Goal: Check status: Check status

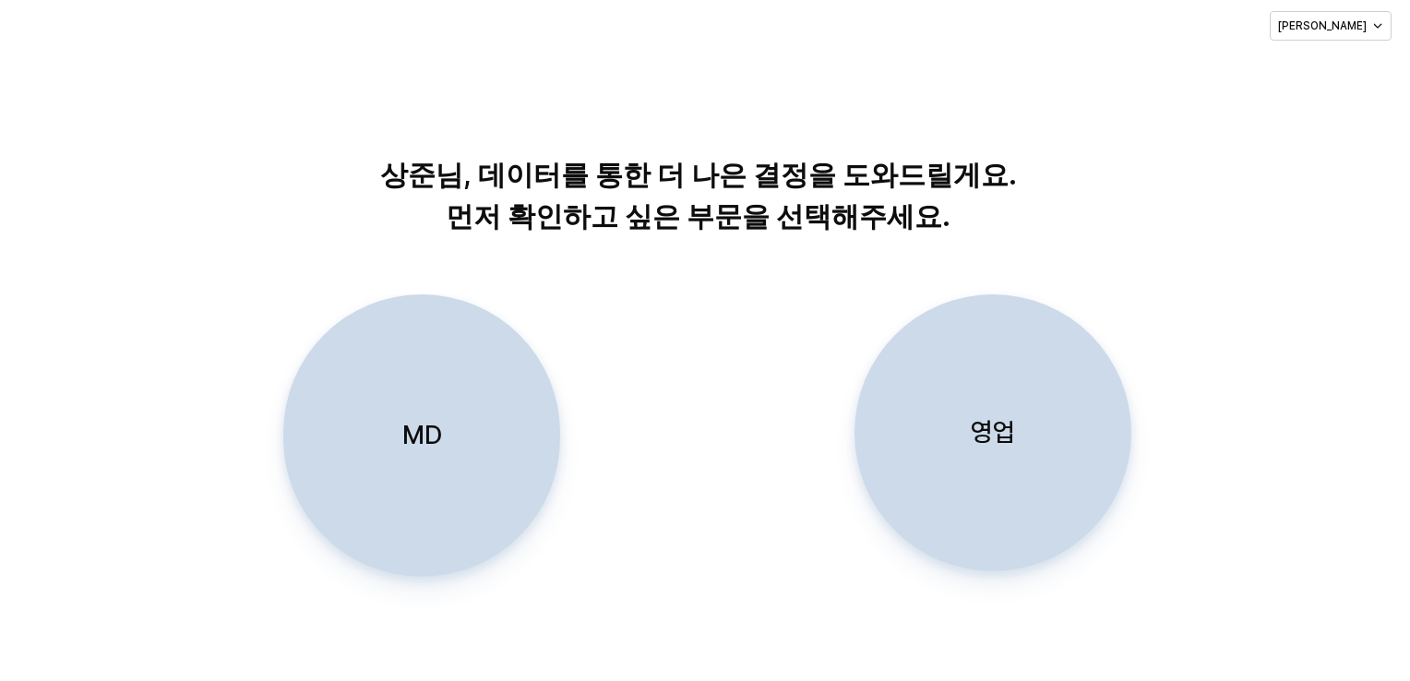
click at [1001, 460] on div "영업" at bounding box center [993, 432] width 260 height 275
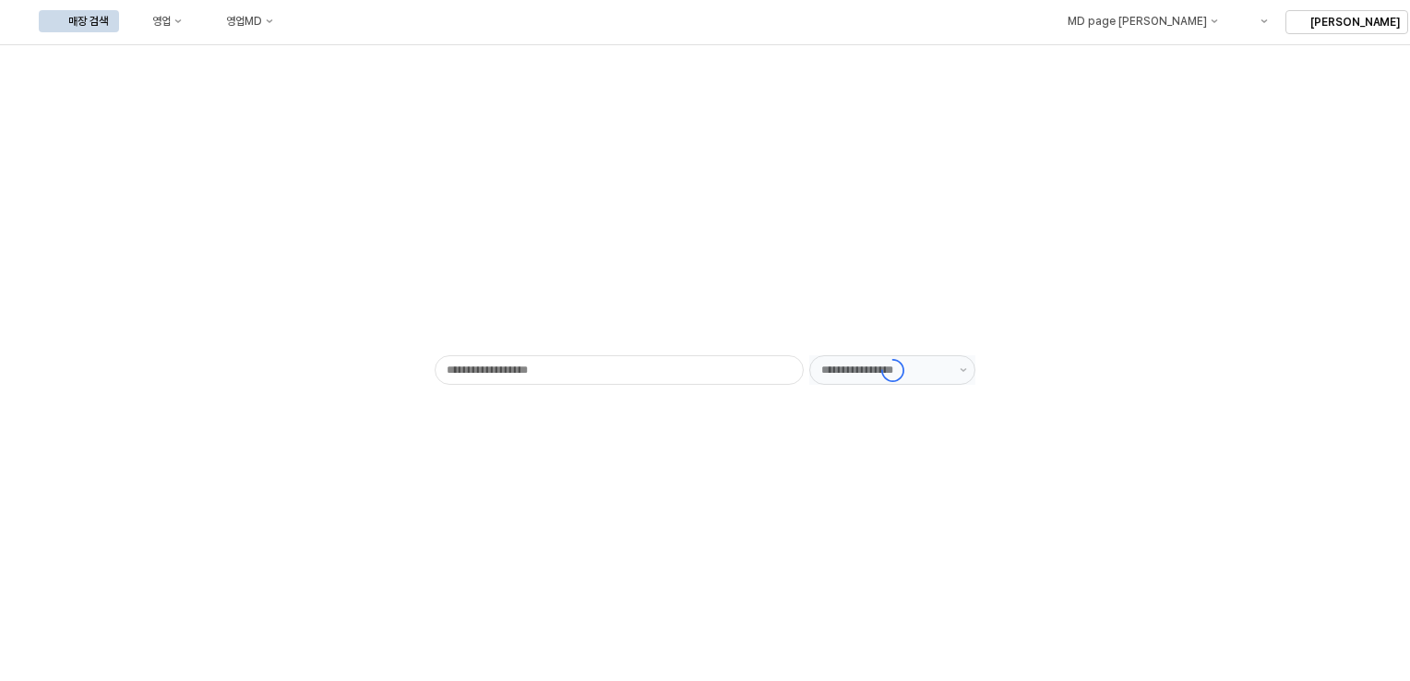
type input "******"
click at [193, 28] on button "영업" at bounding box center [158, 21] width 70 height 22
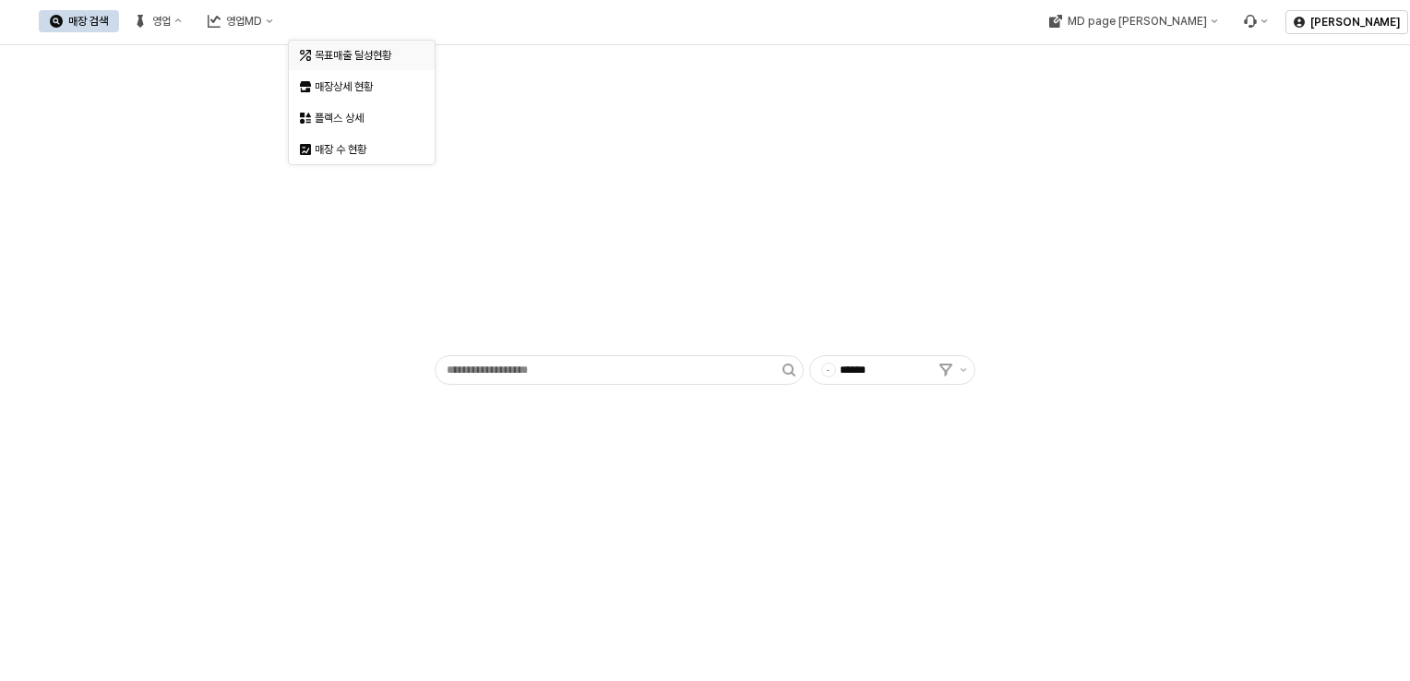
click at [346, 52] on div "목표매출 달성현황" at bounding box center [364, 55] width 98 height 15
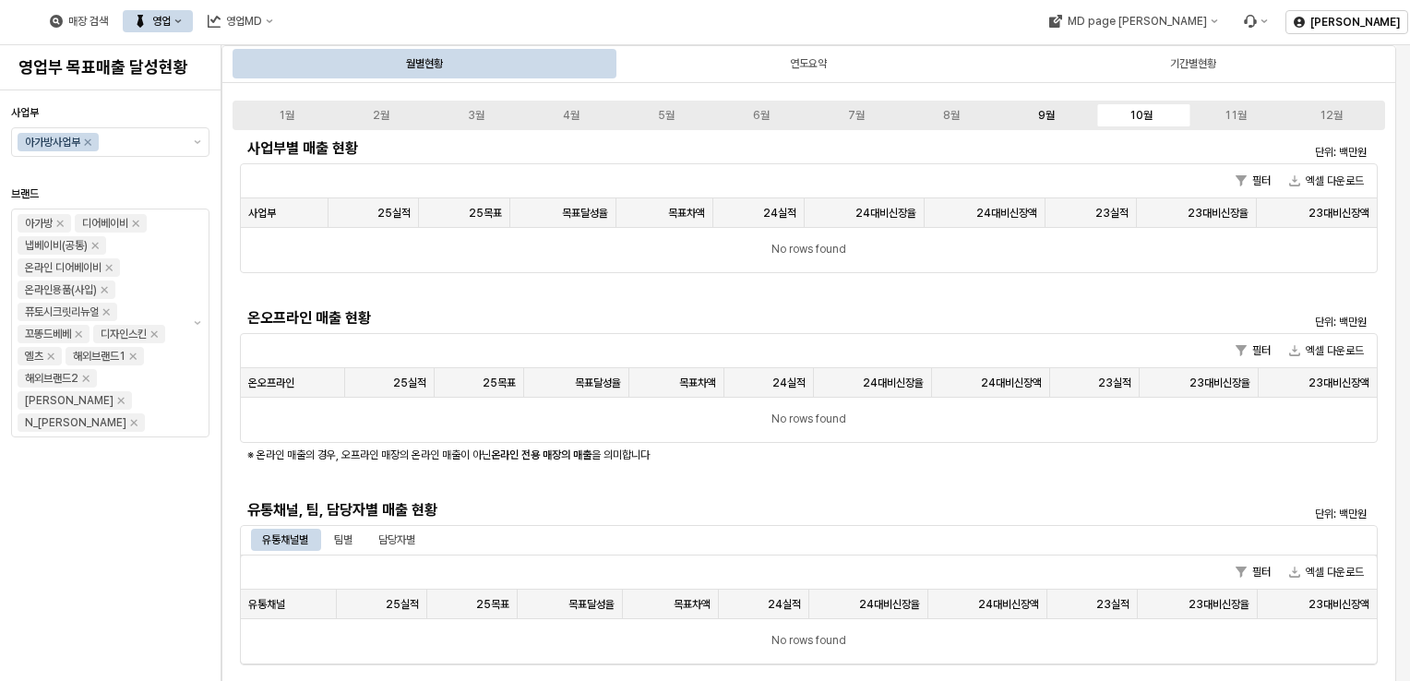
click at [1037, 109] on label "9월" at bounding box center [1045, 115] width 95 height 17
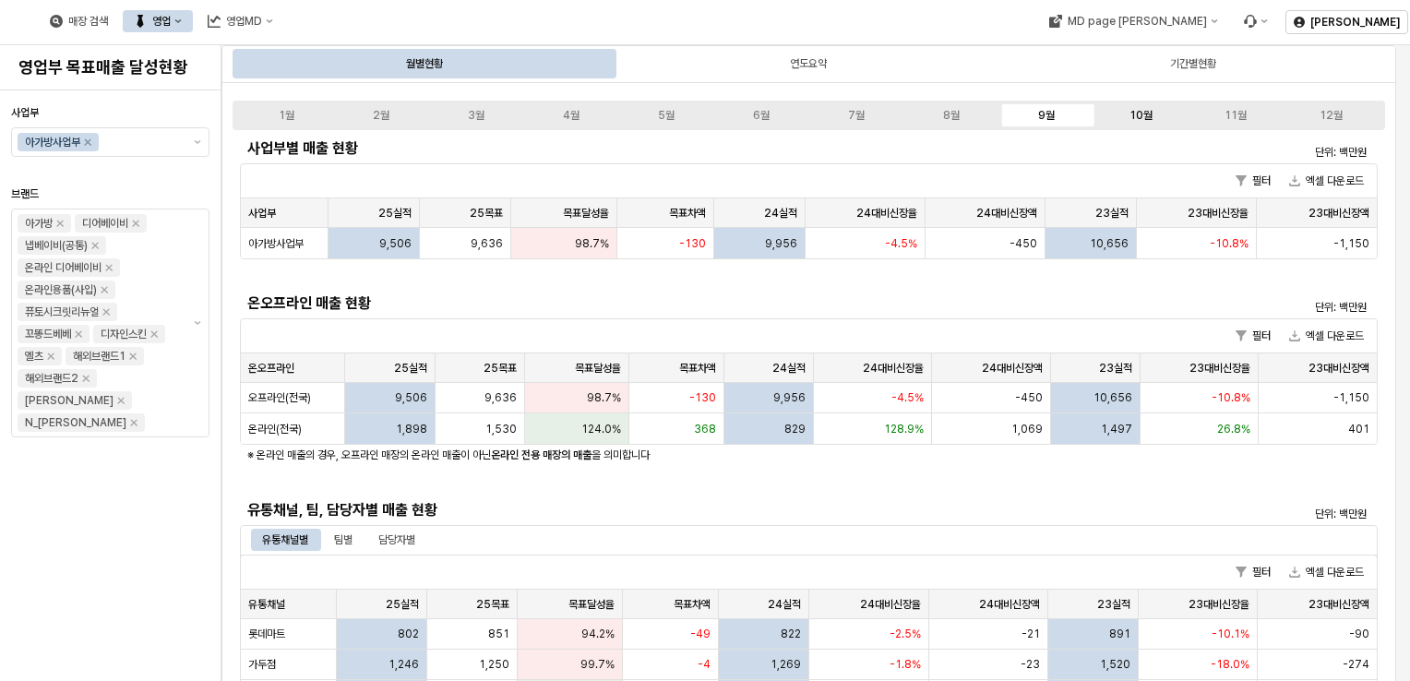
click at [1145, 113] on div "10월" at bounding box center [1140, 115] width 23 height 13
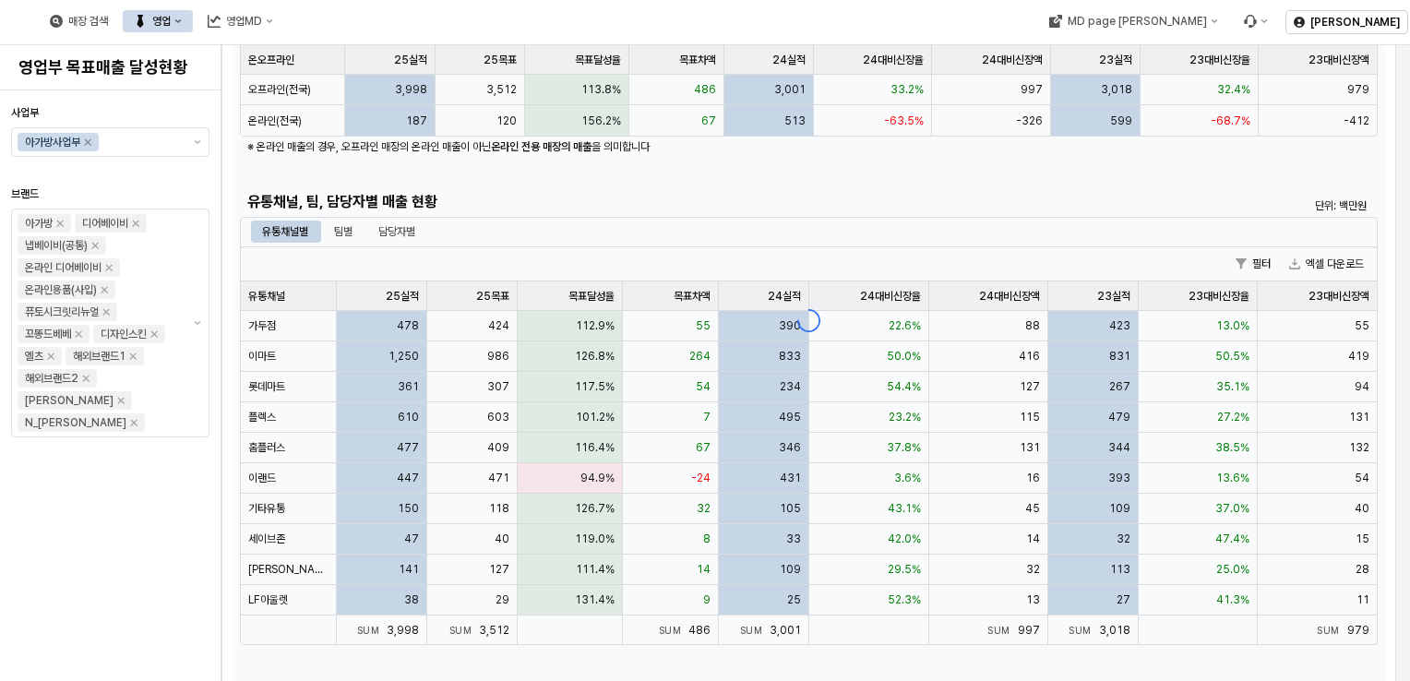
scroll to position [310, 0]
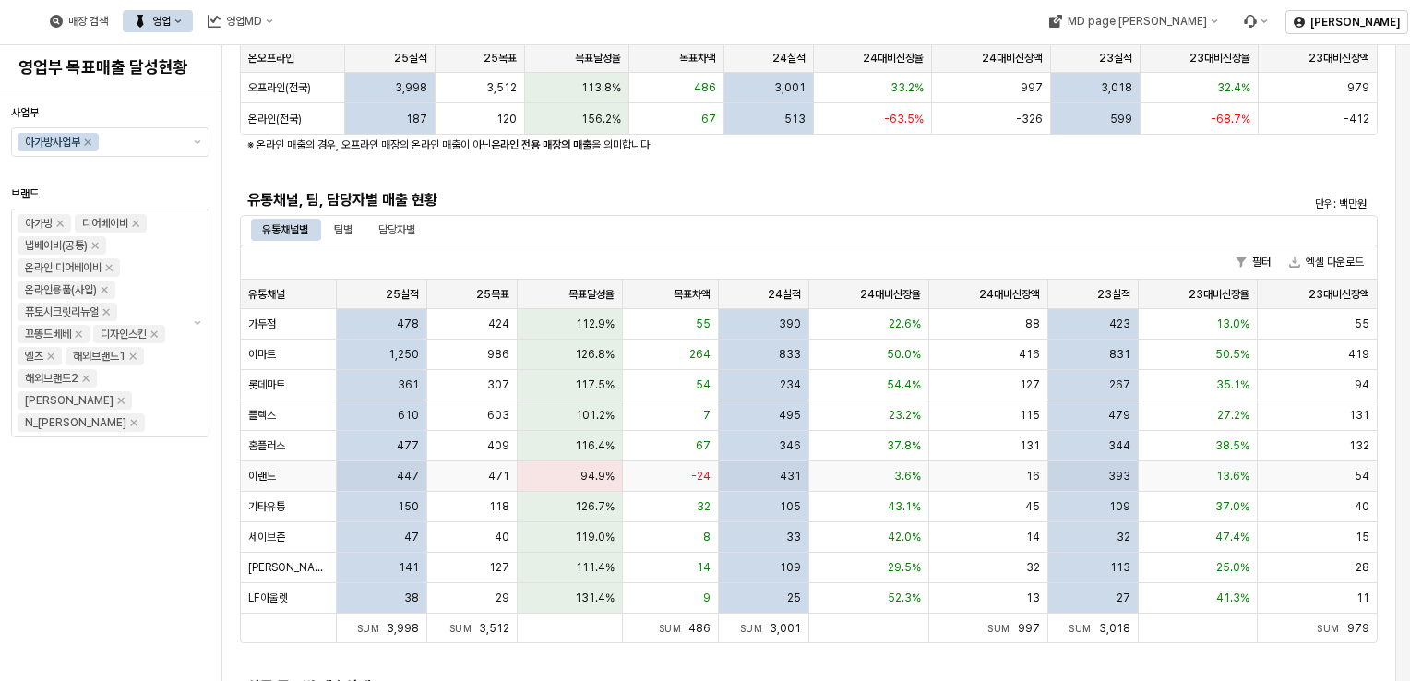
click at [586, 466] on div "94.9%" at bounding box center [570, 476] width 105 height 30
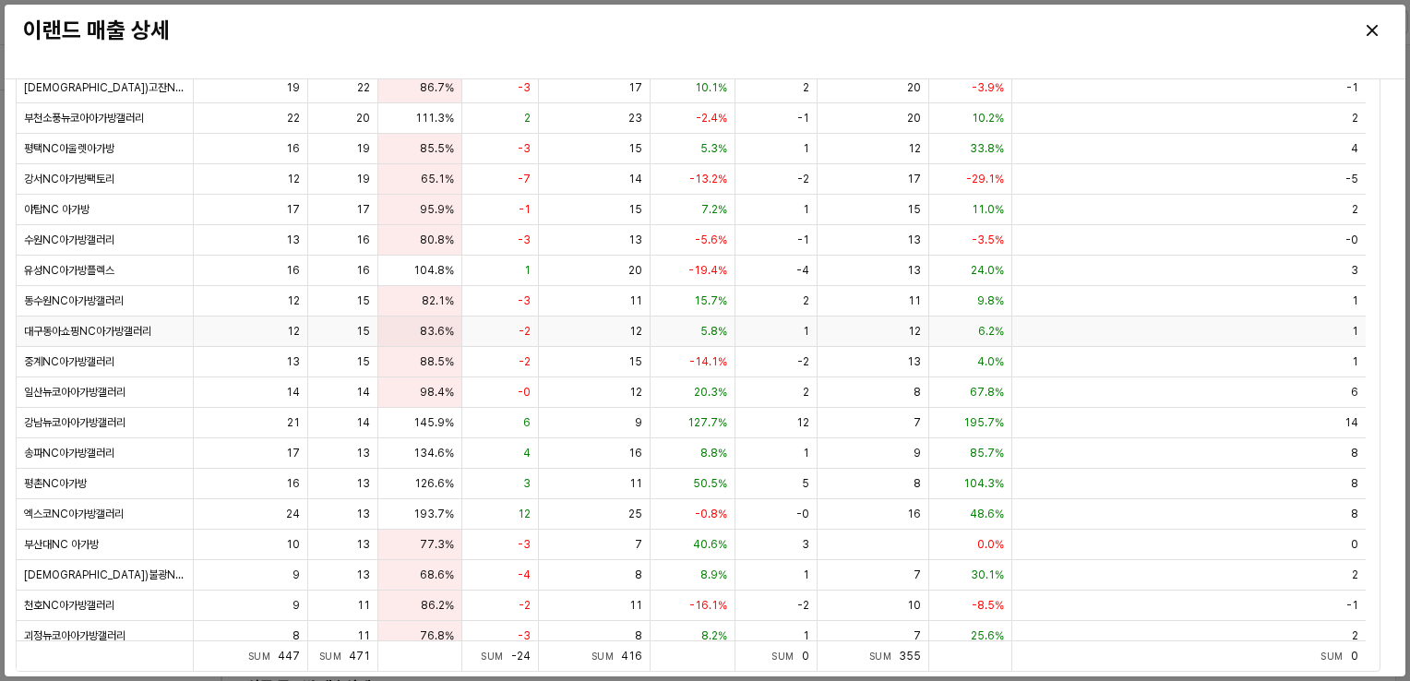
scroll to position [0, 0]
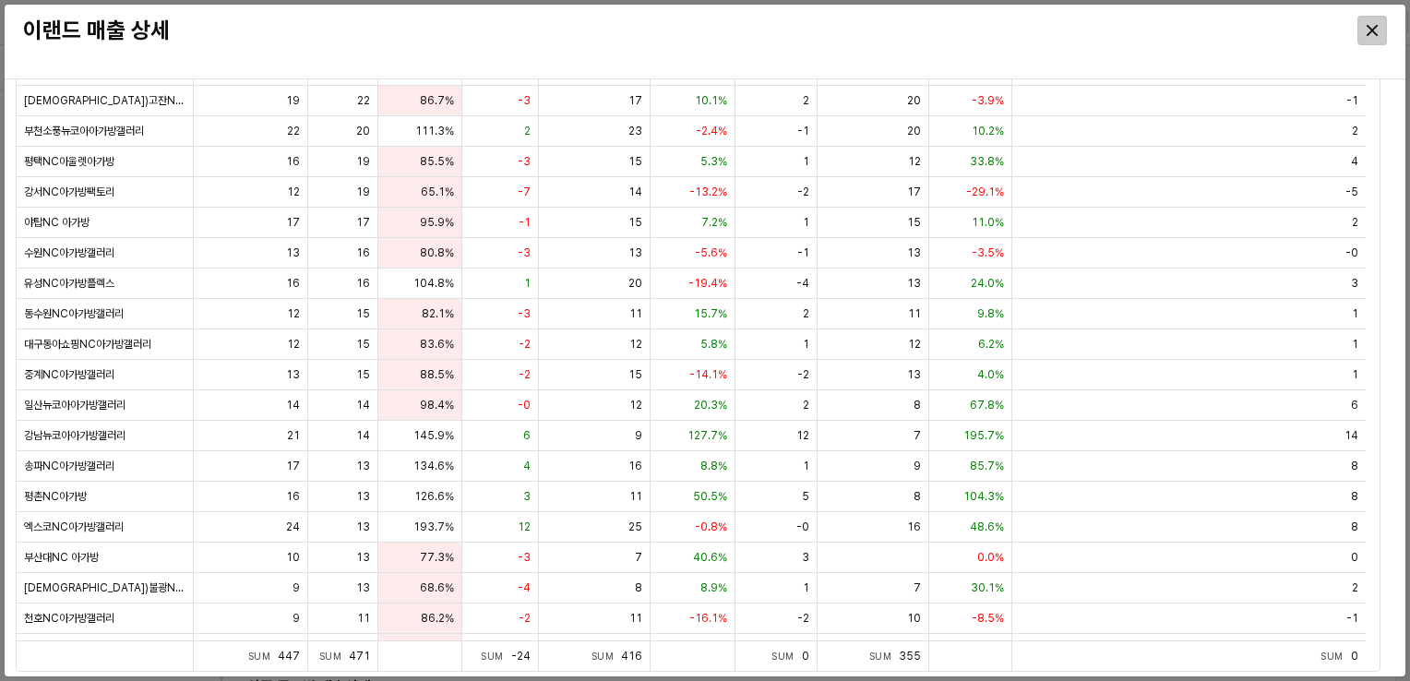
click at [1373, 24] on div "Close" at bounding box center [1372, 31] width 28 height 28
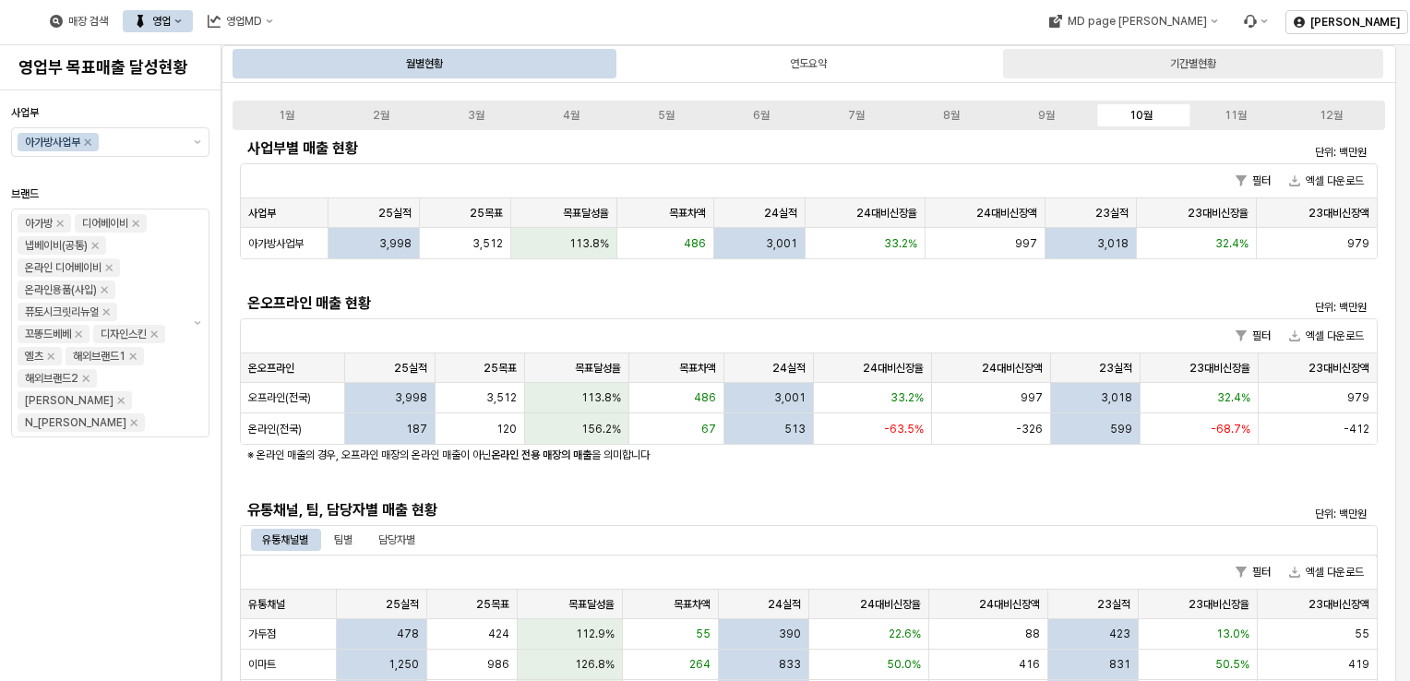
click at [1230, 62] on div "기간별현황" at bounding box center [1193, 64] width 380 height 30
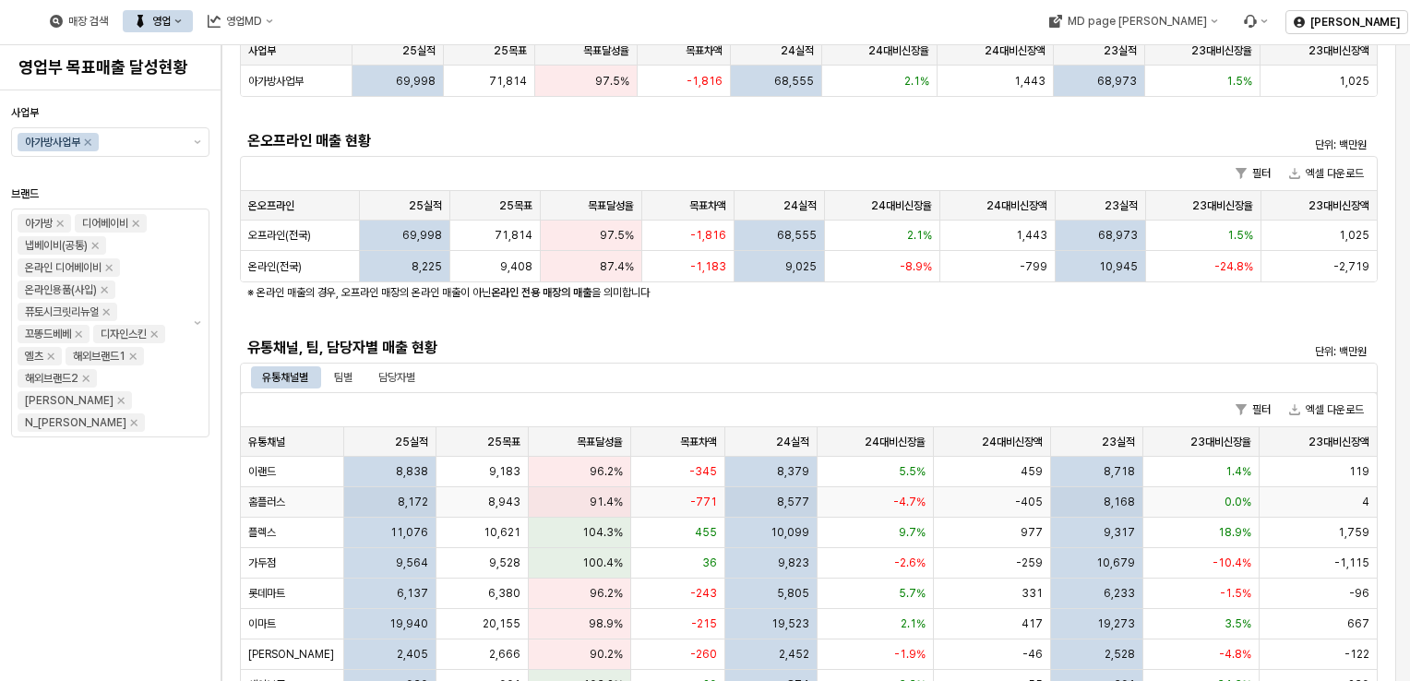
scroll to position [277, 0]
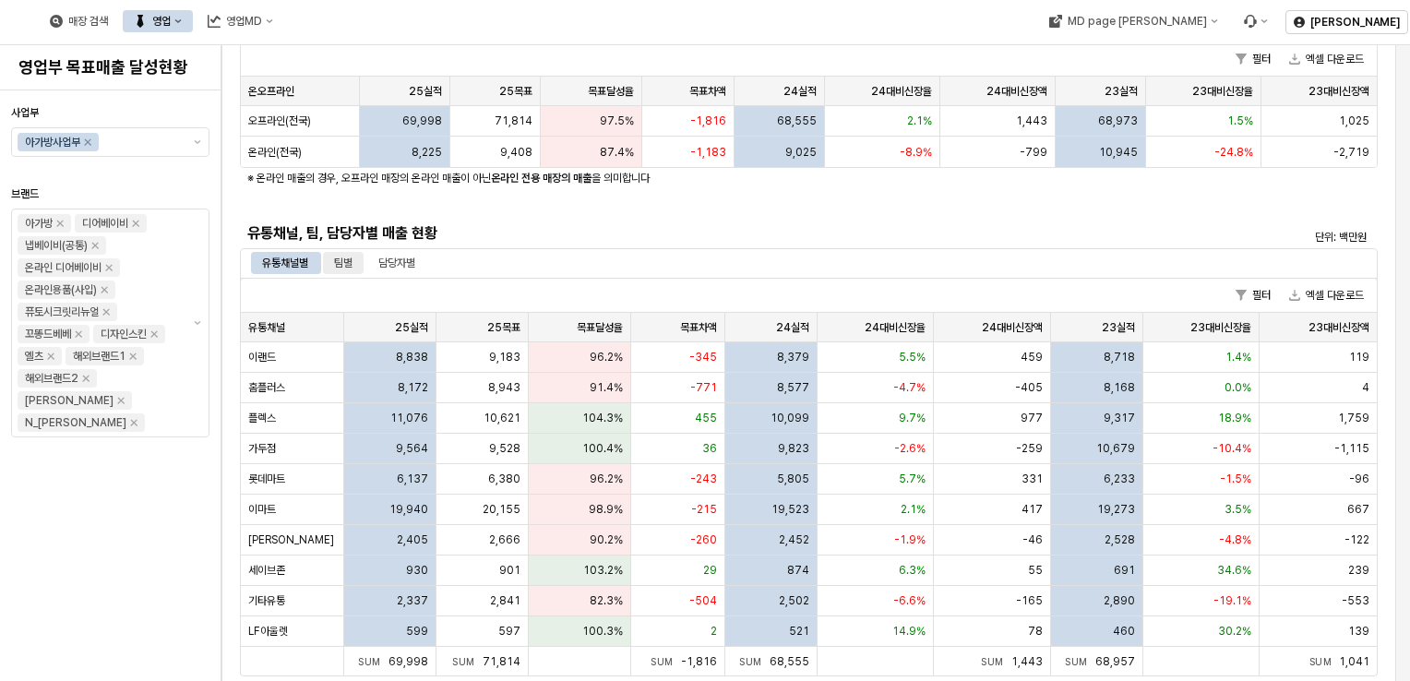
click at [348, 260] on div "팀별" at bounding box center [343, 263] width 18 height 22
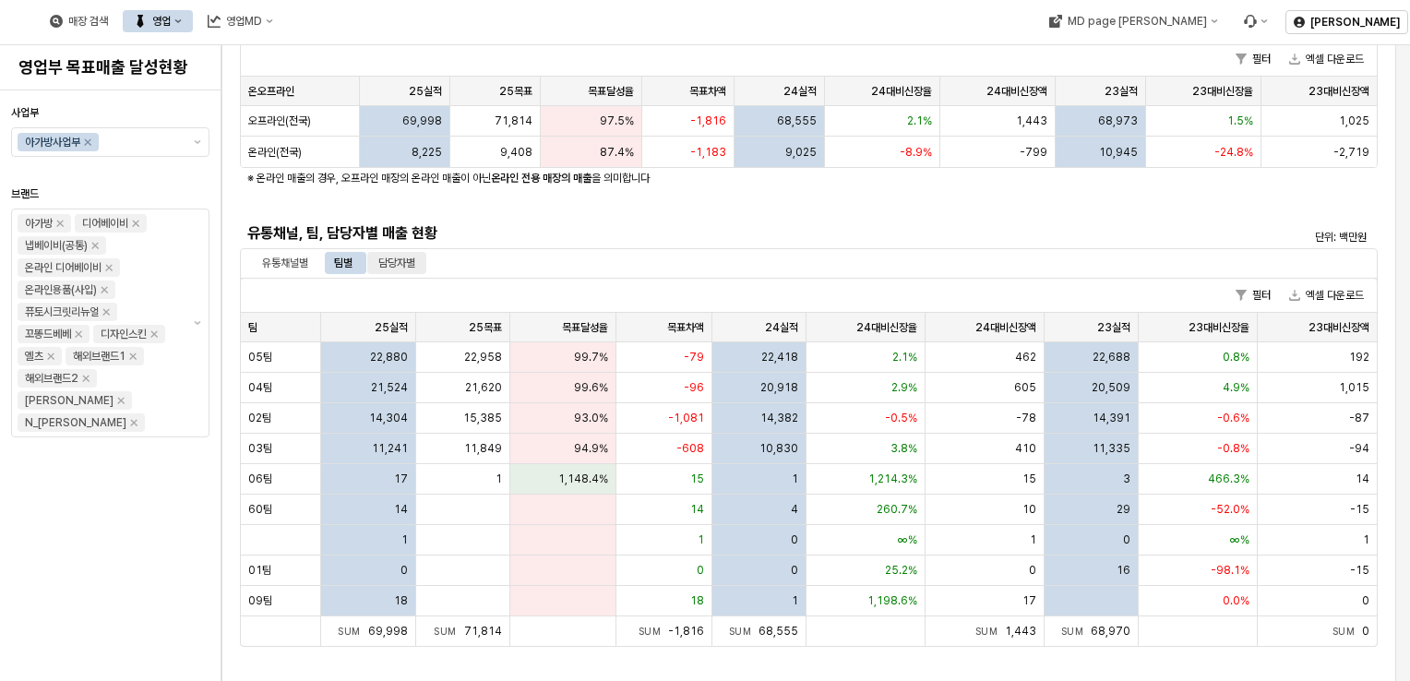
click at [407, 257] on div "담당자별" at bounding box center [396, 263] width 37 height 22
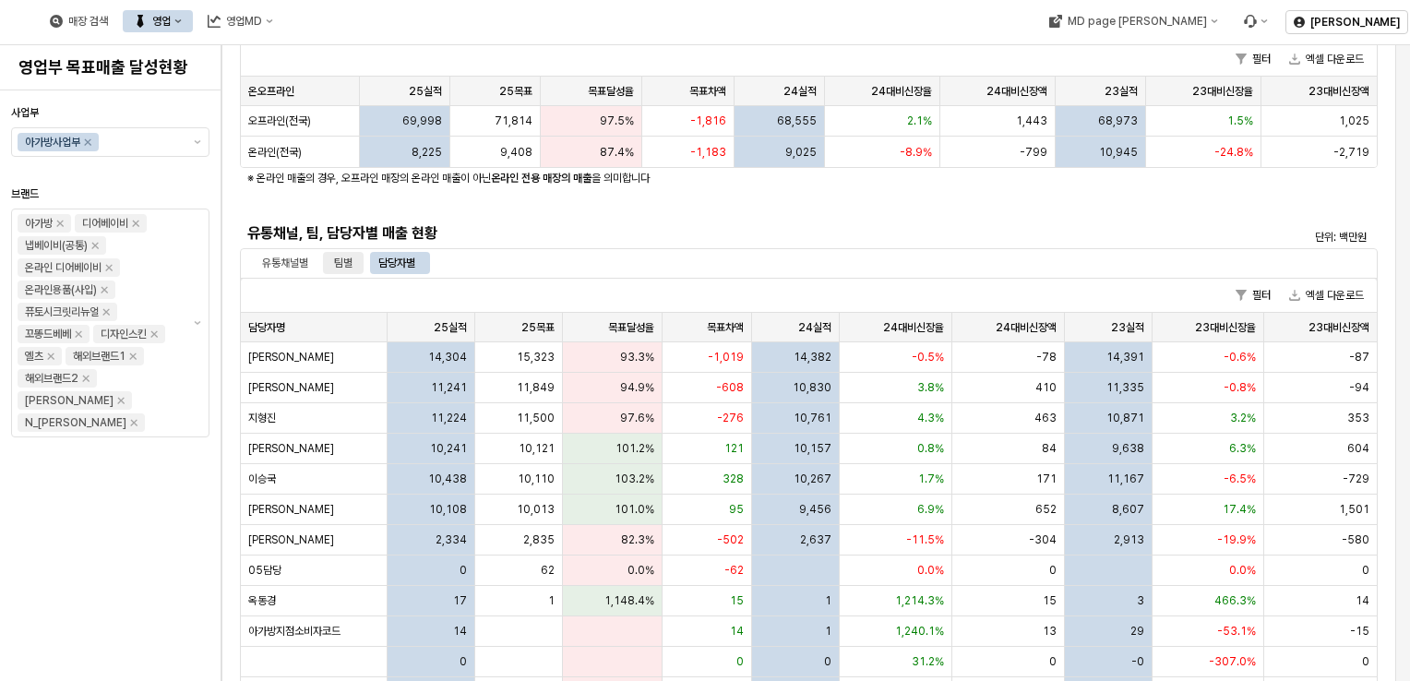
click at [352, 257] on div "팀별" at bounding box center [343, 263] width 18 height 22
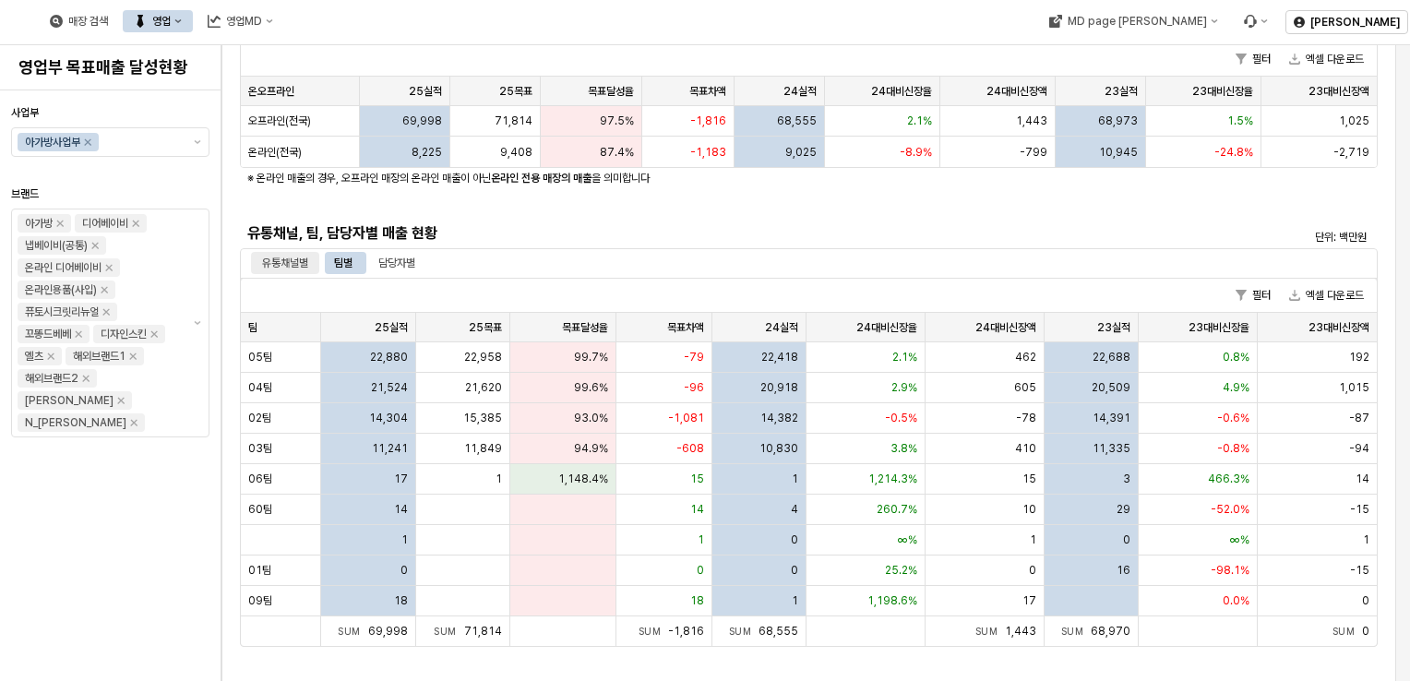
click at [288, 261] on div "유통채널별" at bounding box center [285, 263] width 46 height 22
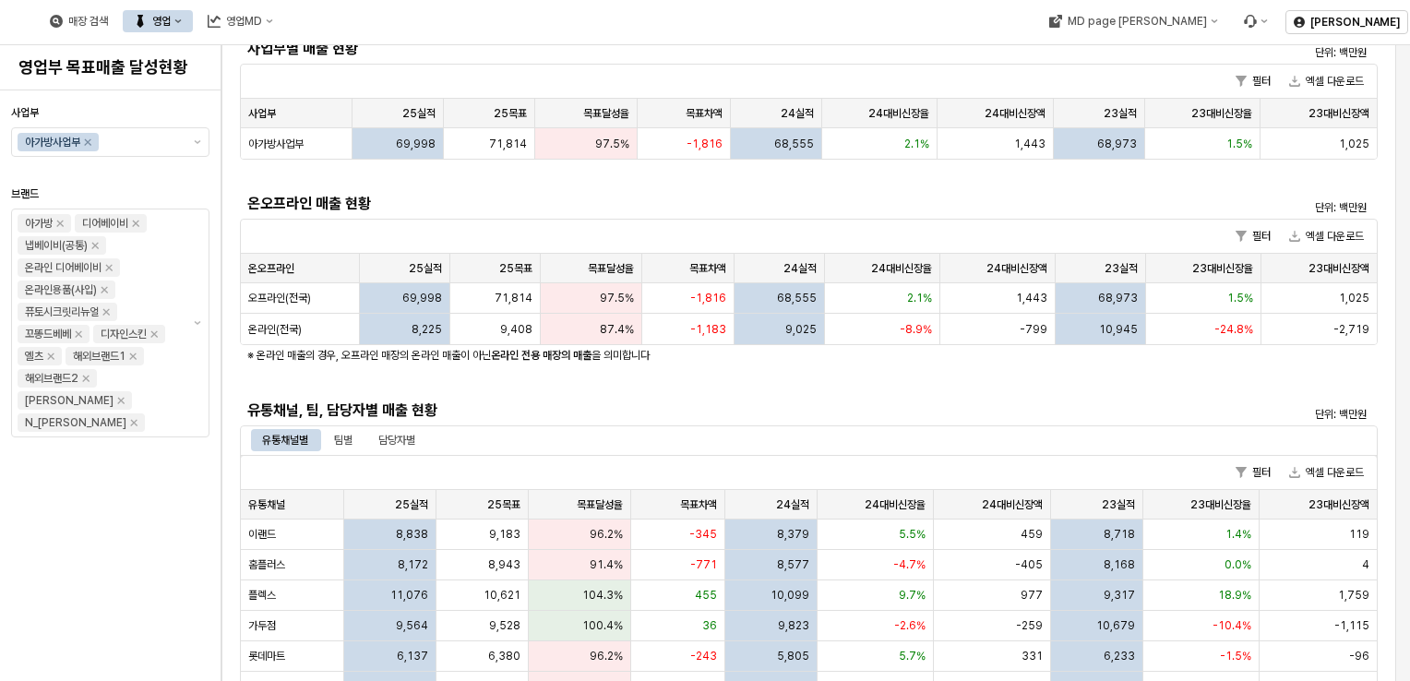
scroll to position [0, 0]
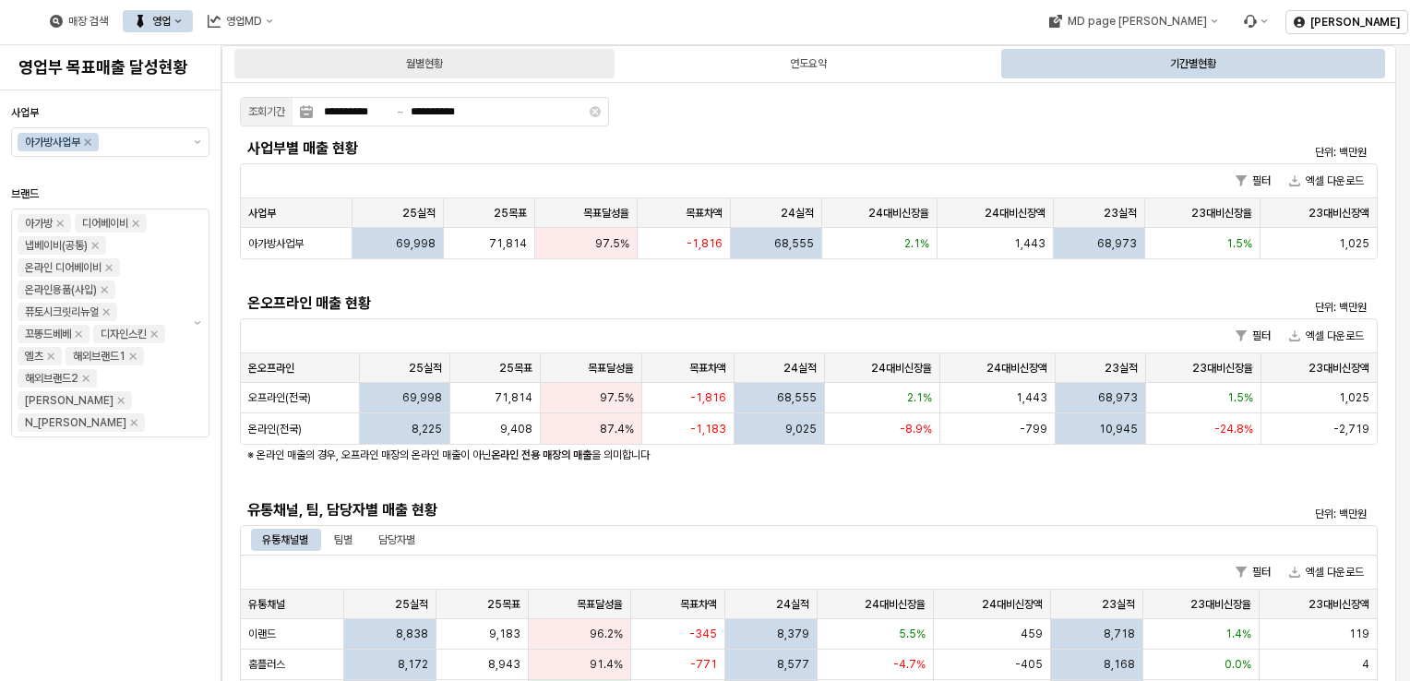
click at [491, 59] on div "월별현황" at bounding box center [424, 64] width 380 height 30
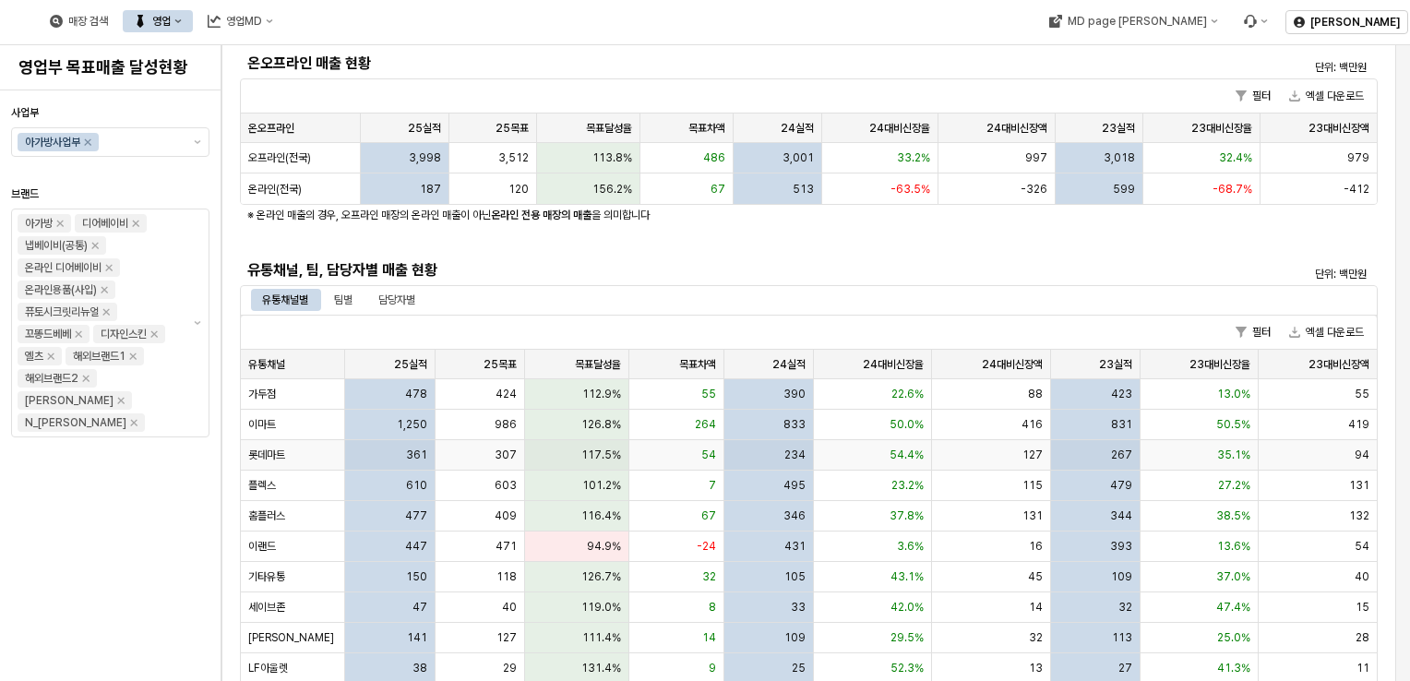
scroll to position [417, 0]
